Goal: Navigation & Orientation: Understand site structure

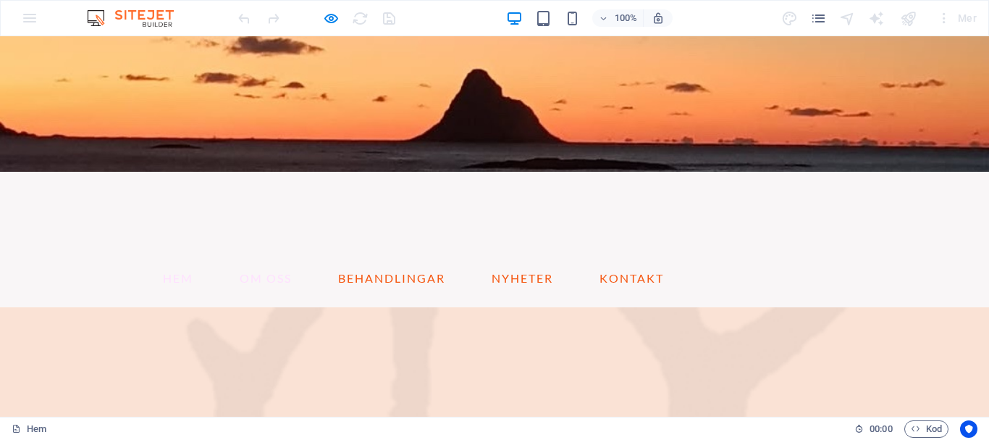
click at [264, 261] on link "om oss" at bounding box center [265, 278] width 75 height 35
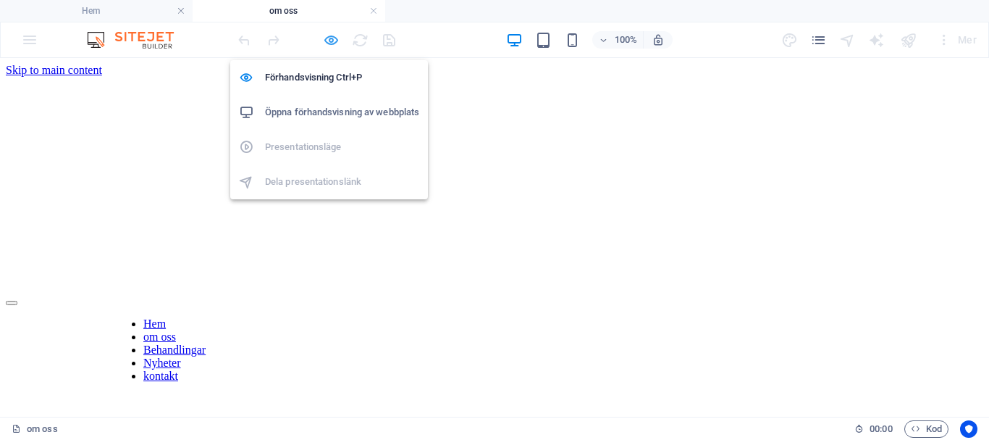
click at [328, 41] on icon "button" at bounding box center [331, 40] width 17 height 17
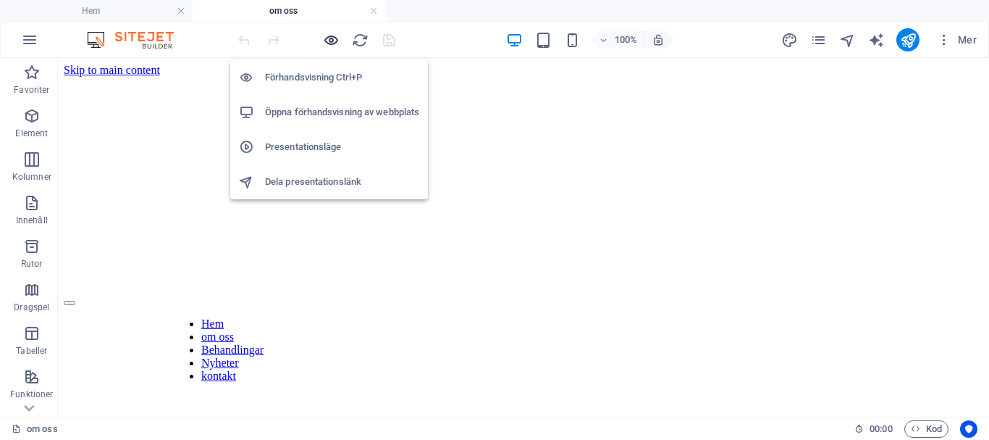
click at [330, 38] on icon "button" at bounding box center [331, 40] width 17 height 17
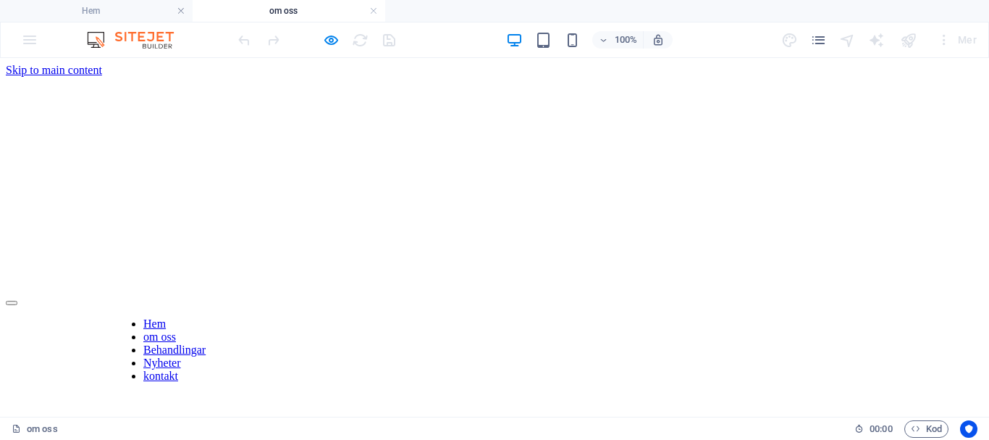
click at [206, 343] on link "Behandlingar" at bounding box center [174, 349] width 62 height 12
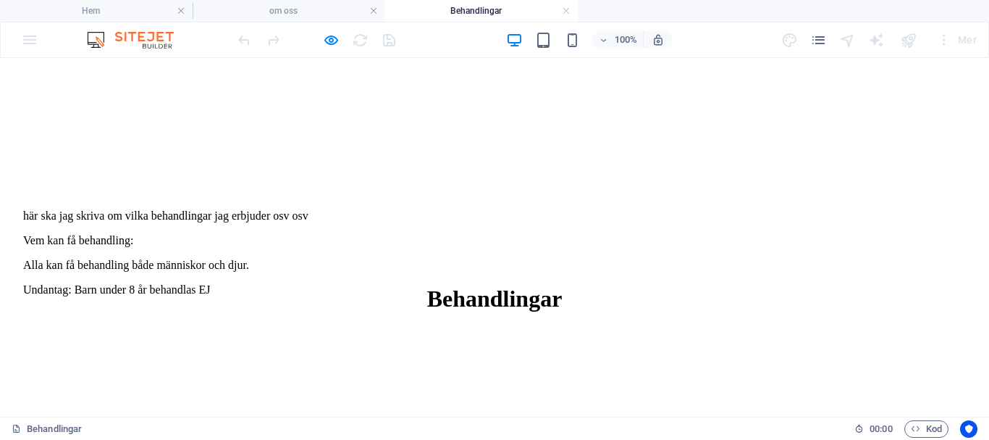
scroll to position [652, 0]
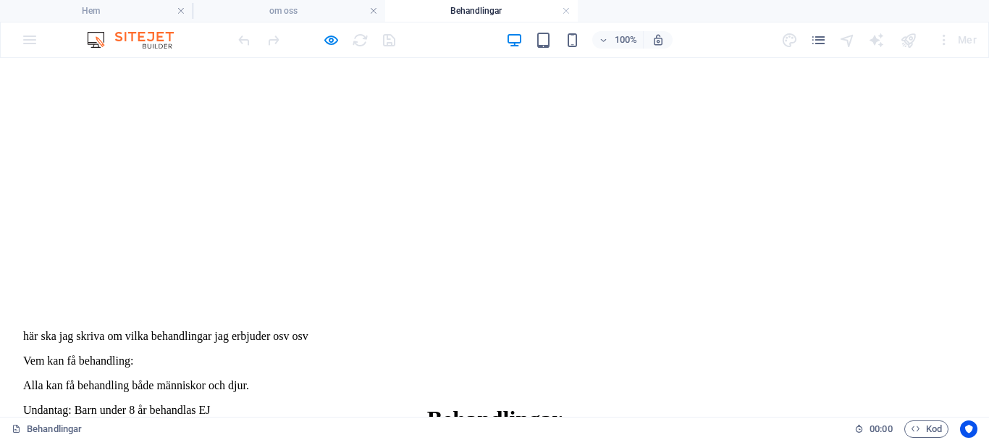
scroll to position [663, 0]
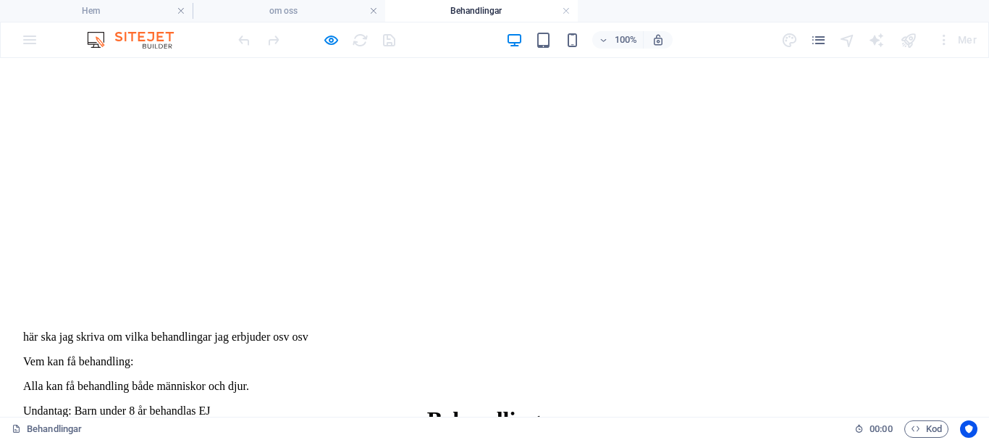
scroll to position [590, 0]
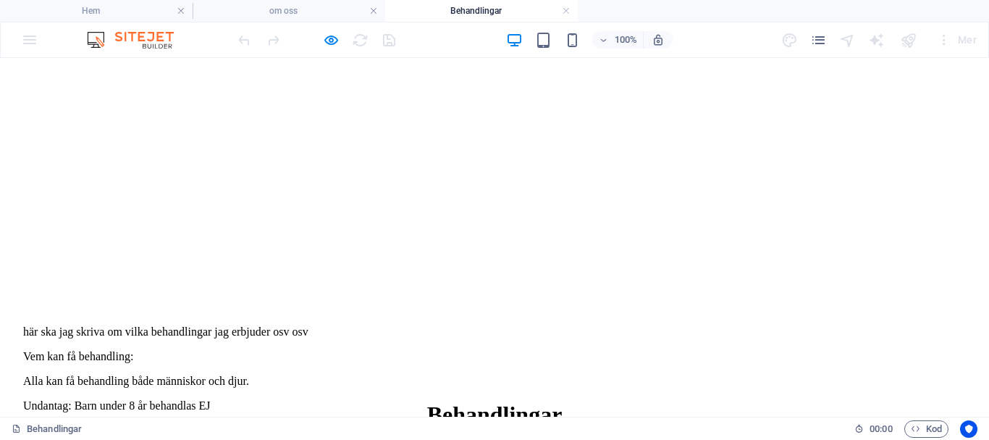
scroll to position [592, 0]
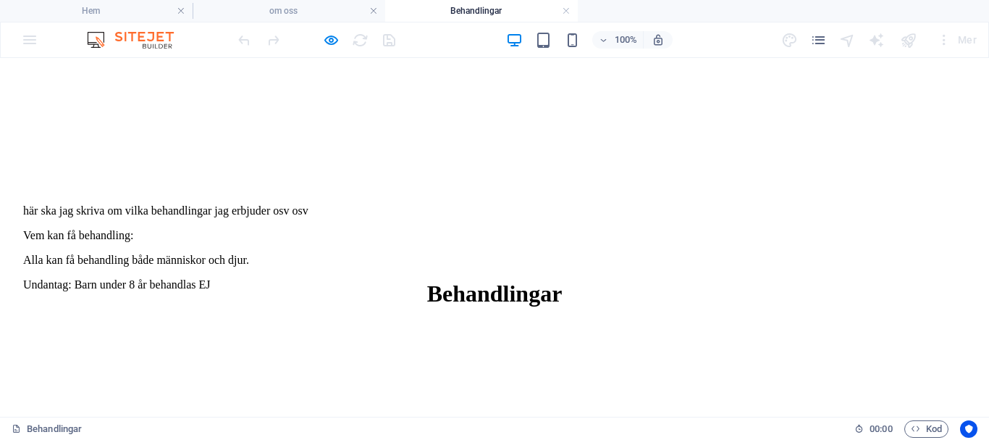
scroll to position [737, 0]
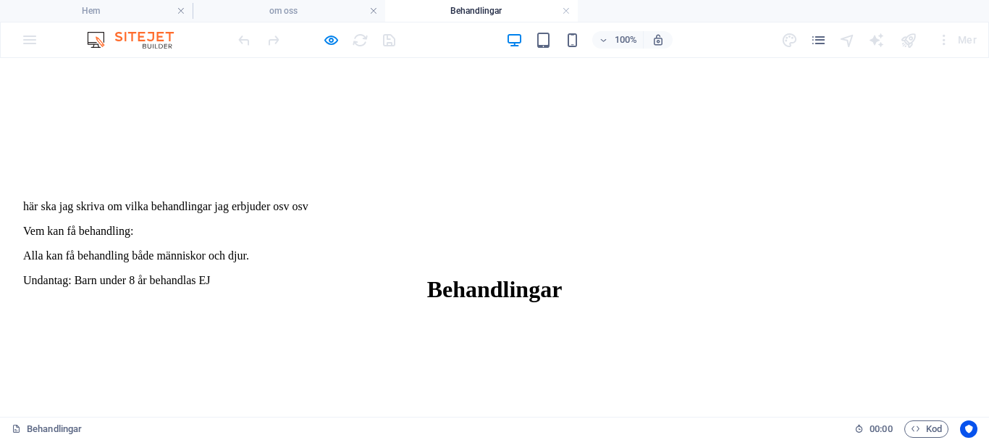
scroll to position [664, 0]
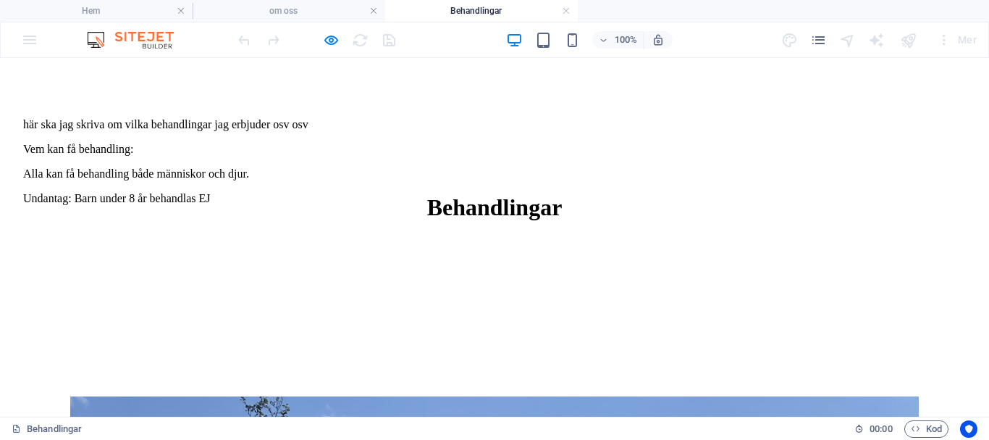
scroll to position [652, 0]
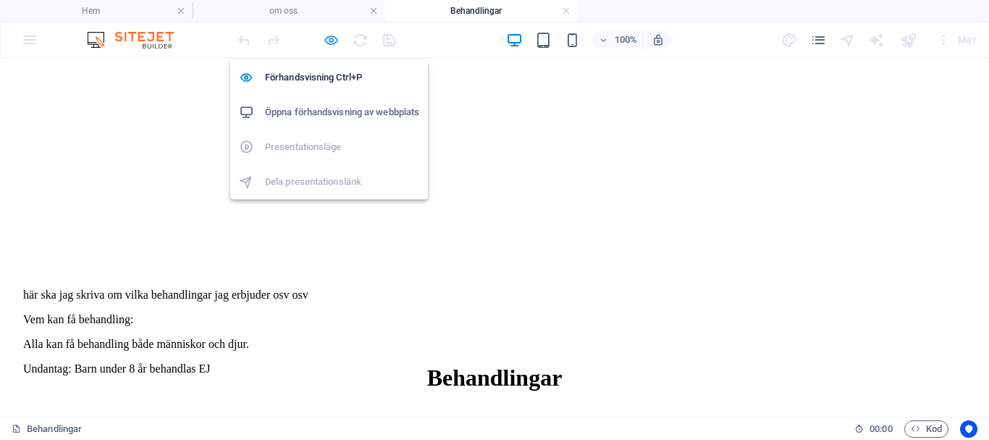
click at [333, 40] on icon "button" at bounding box center [331, 40] width 17 height 17
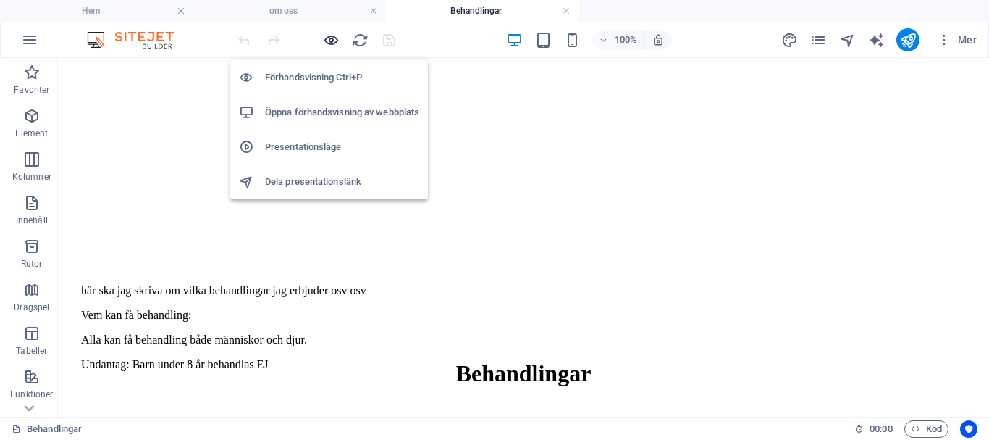
click at [333, 40] on icon "button" at bounding box center [331, 40] width 17 height 17
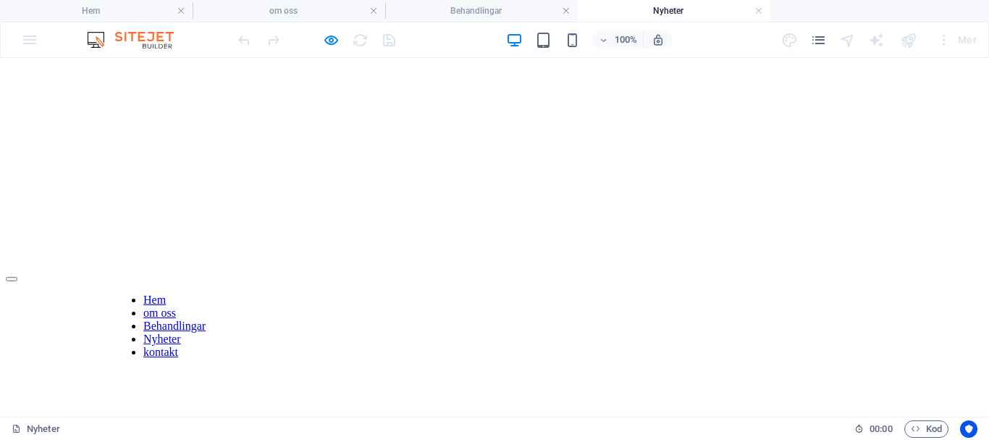
scroll to position [0, 0]
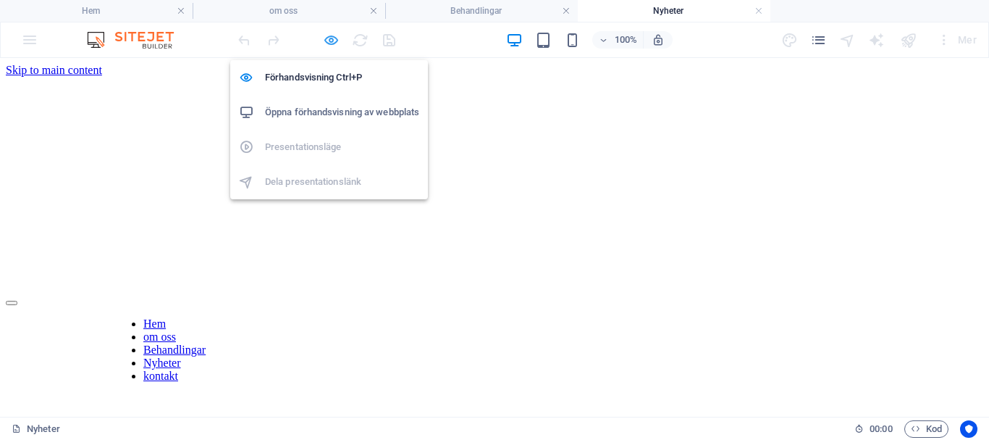
click at [330, 37] on icon "button" at bounding box center [331, 40] width 17 height 17
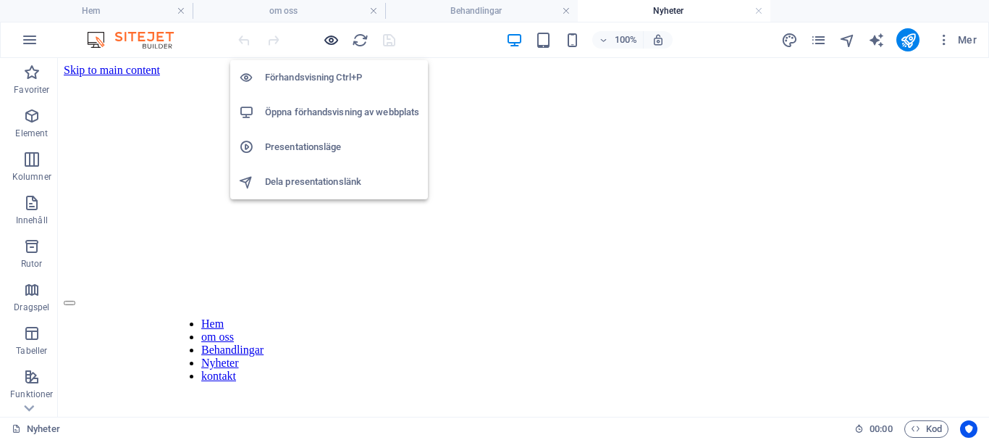
click at [330, 37] on icon "button" at bounding box center [331, 40] width 17 height 17
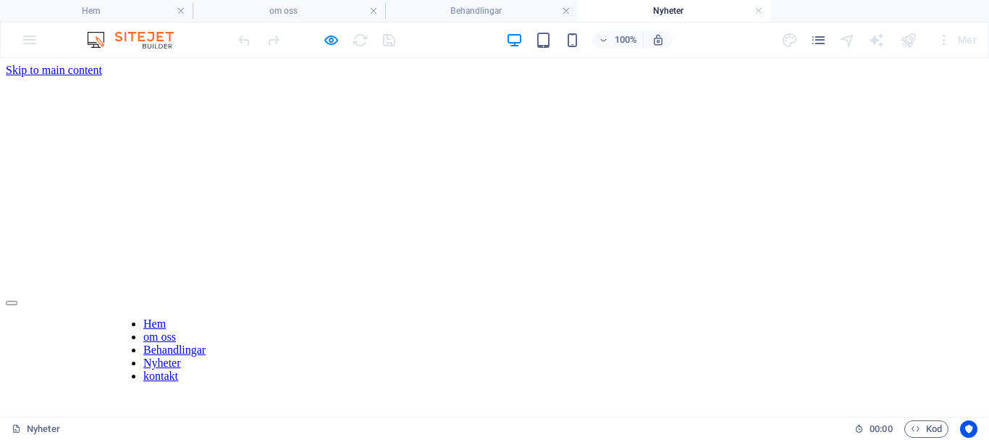
click at [178, 369] on link "kontakt" at bounding box center [160, 375] width 35 height 12
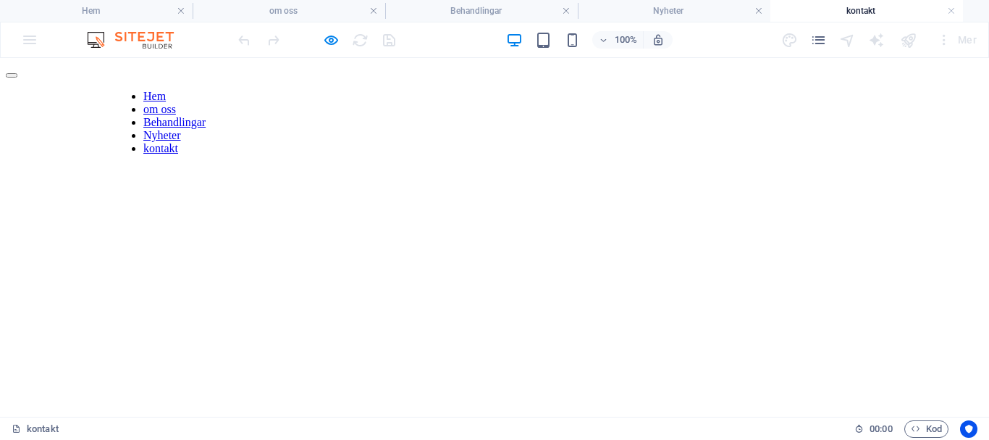
scroll to position [145, 0]
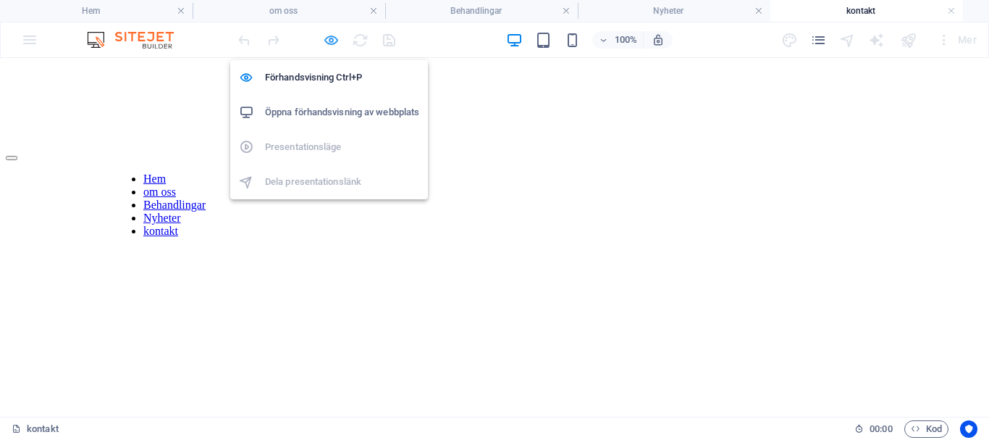
click at [332, 41] on icon "button" at bounding box center [331, 40] width 17 height 17
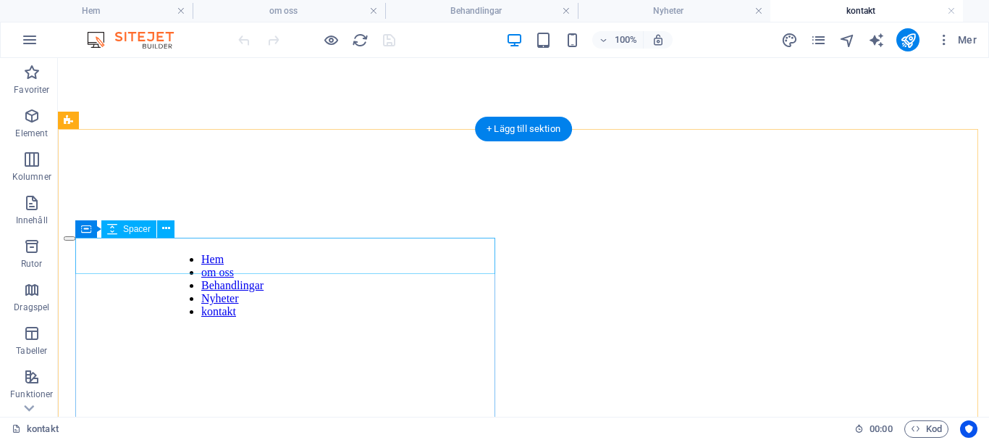
scroll to position [0, 0]
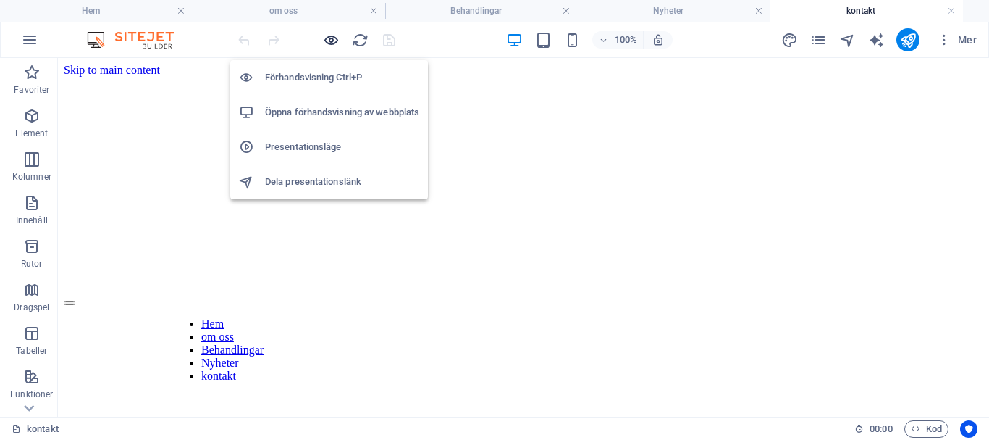
click at [332, 41] on icon "button" at bounding box center [331, 40] width 17 height 17
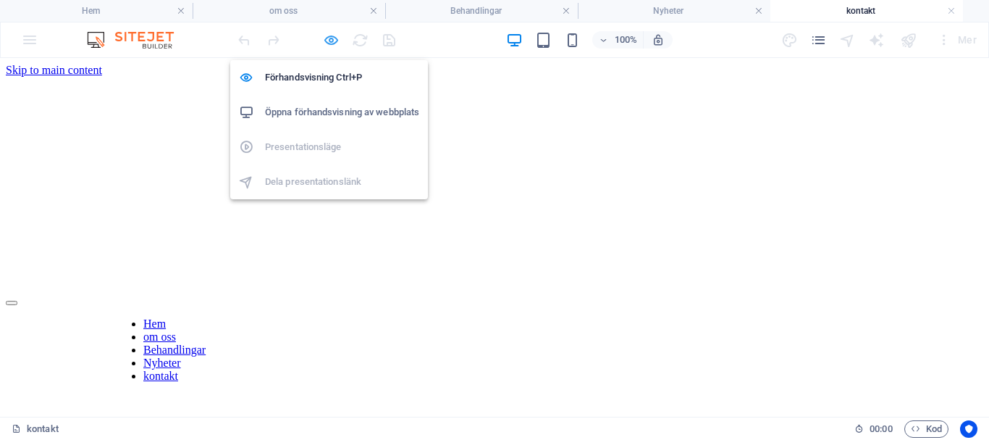
click at [334, 41] on icon "button" at bounding box center [331, 40] width 17 height 17
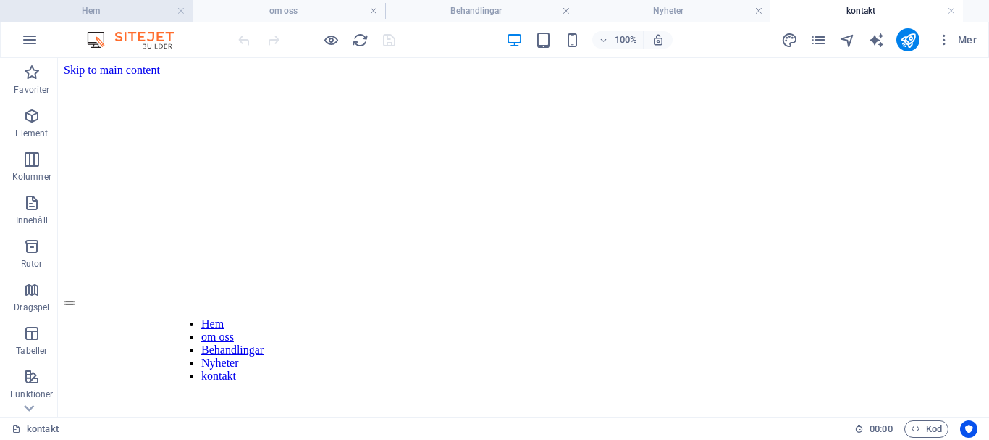
click at [93, 5] on h4 "Hem" at bounding box center [96, 11] width 193 height 16
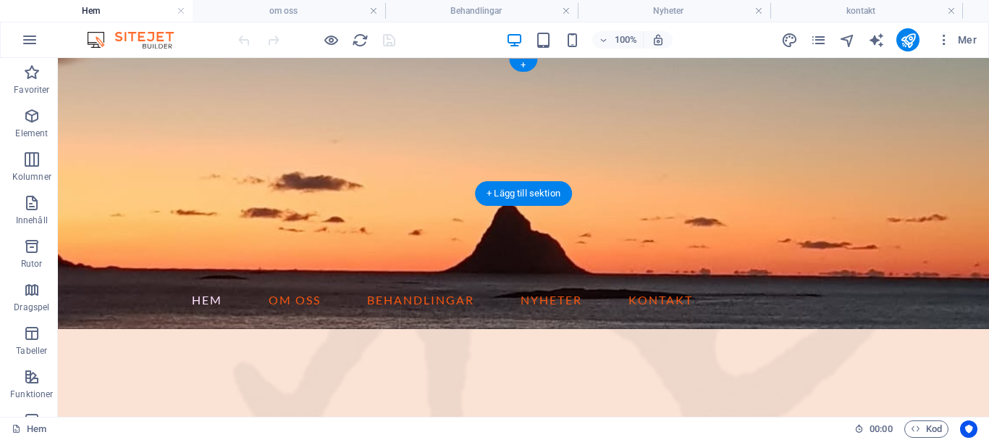
click at [435, 103] on figure at bounding box center [523, 237] width 931 height 358
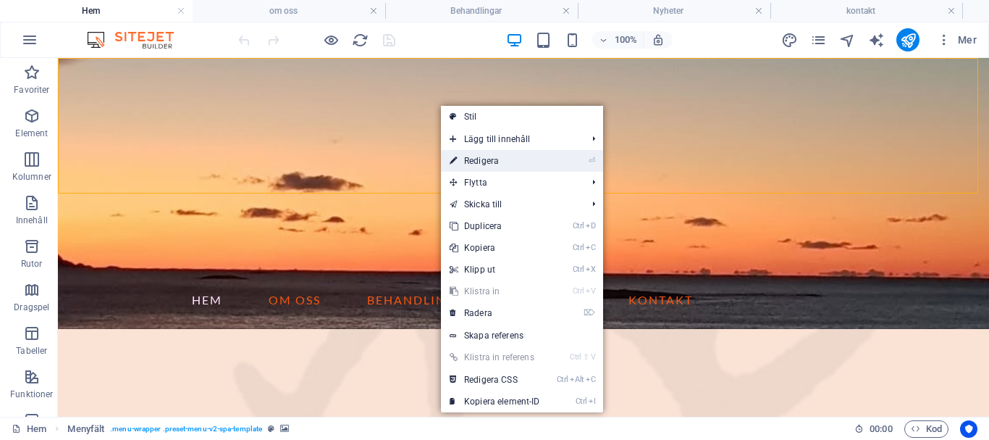
click at [476, 157] on link "⏎ Redigera" at bounding box center [495, 161] width 108 height 22
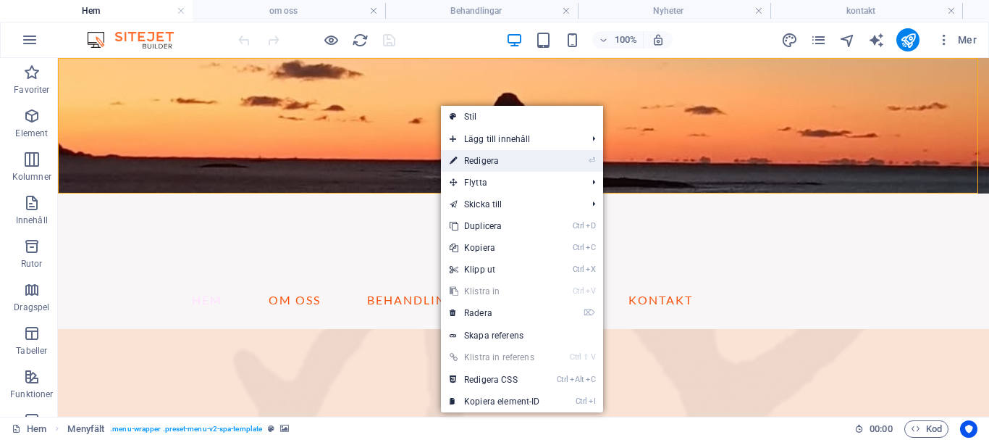
select select "header"
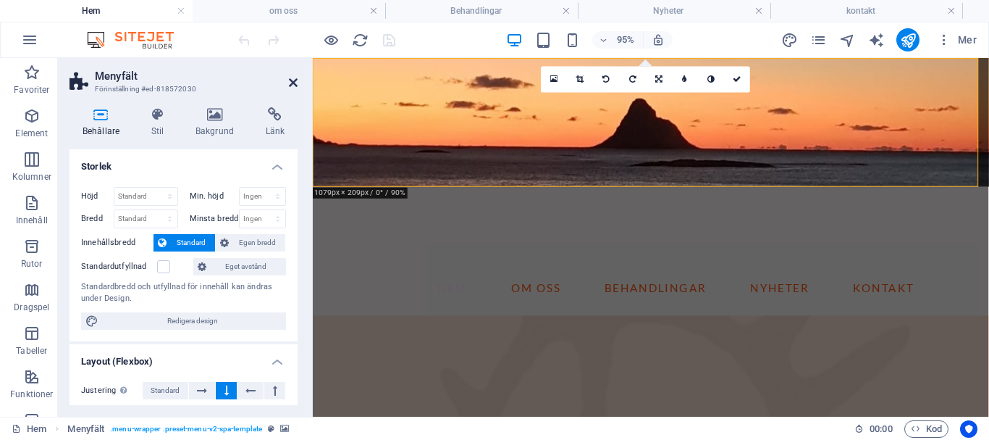
click at [290, 85] on icon at bounding box center [293, 83] width 9 height 12
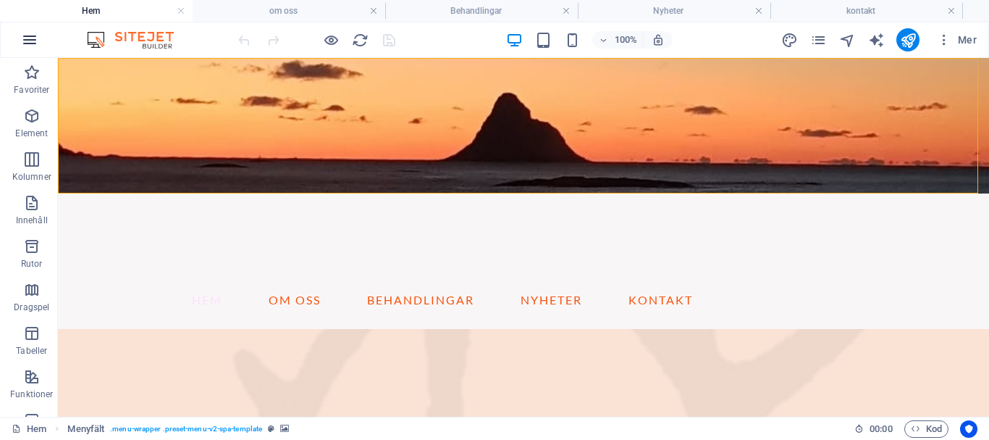
click at [25, 37] on icon "button" at bounding box center [29, 39] width 17 height 17
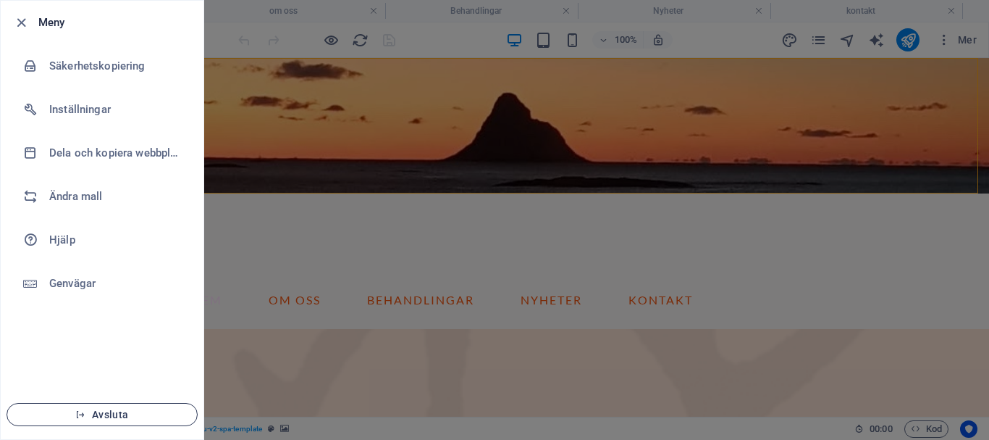
click at [143, 408] on span "Avsluta" at bounding box center [102, 414] width 167 height 12
